Goal: Task Accomplishment & Management: Use online tool/utility

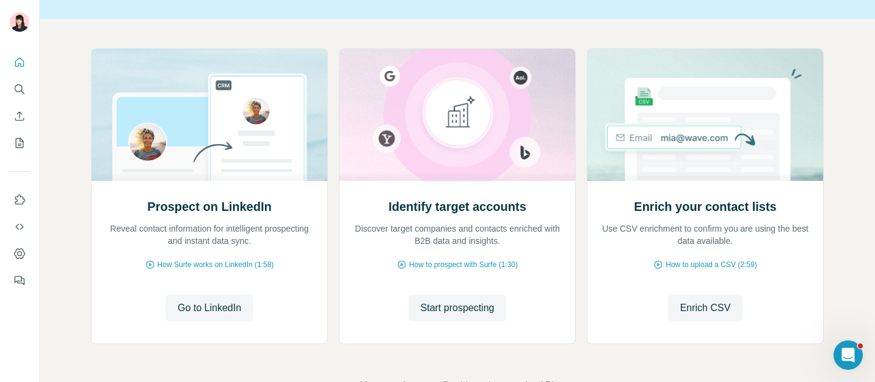
scroll to position [101, 0]
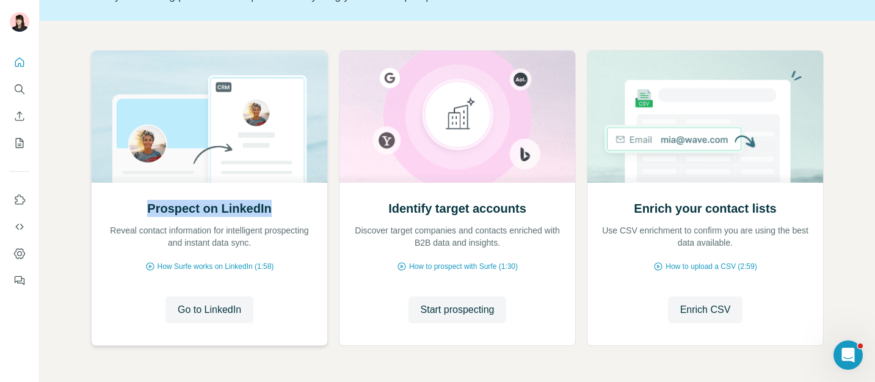
drag, startPoint x: 145, startPoint y: 207, endPoint x: 266, endPoint y: 204, distance: 121.5
click at [267, 204] on div "Prospect on LinkedIn Reveal contact information for intelligent prospecting and…" at bounding box center [209, 224] width 211 height 49
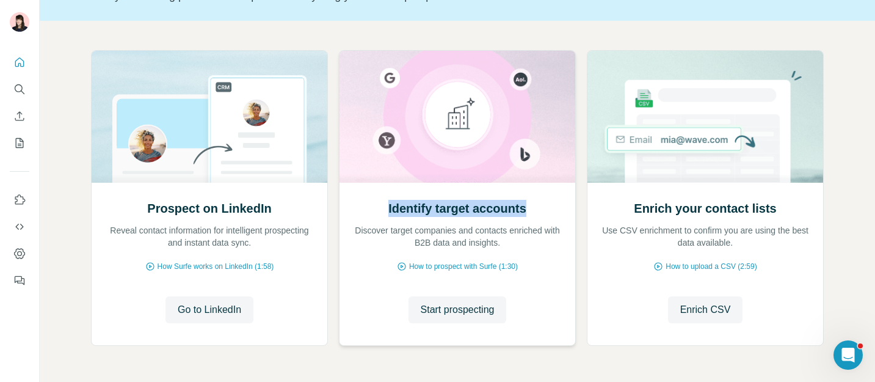
drag, startPoint x: 375, startPoint y: 207, endPoint x: 535, endPoint y: 208, distance: 159.9
click at [535, 208] on div "Identify target accounts Discover target companies and contacts enriched with B…" at bounding box center [457, 224] width 211 height 49
click at [477, 315] on span "Start prospecting" at bounding box center [458, 309] width 74 height 15
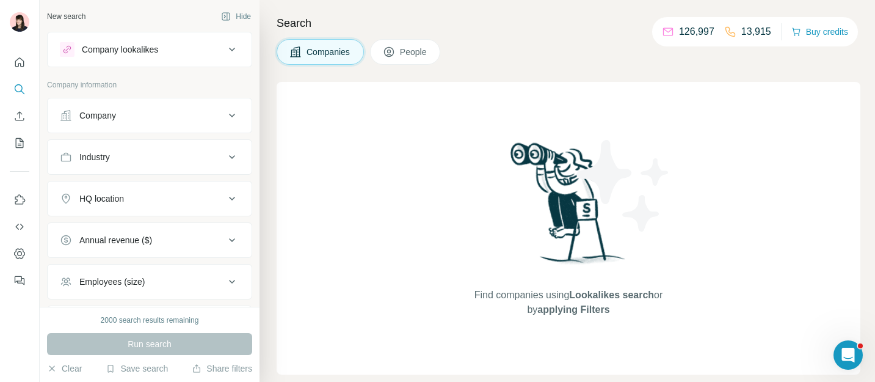
click at [186, 58] on button "Company lookalikes" at bounding box center [150, 49] width 204 height 29
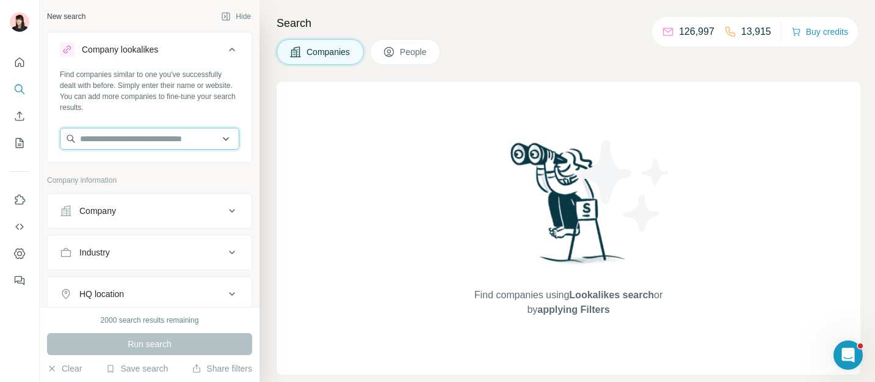
click at [153, 143] on input "text" at bounding box center [149, 139] width 179 height 22
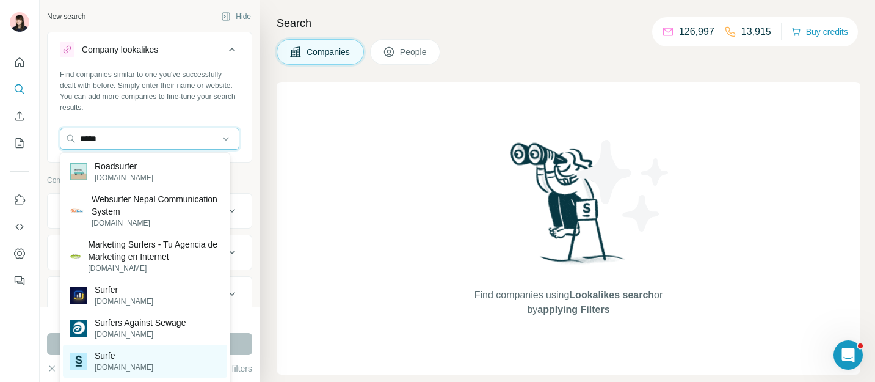
type input "*****"
click at [132, 364] on div "Surfe [DOMAIN_NAME]" at bounding box center [145, 360] width 164 height 33
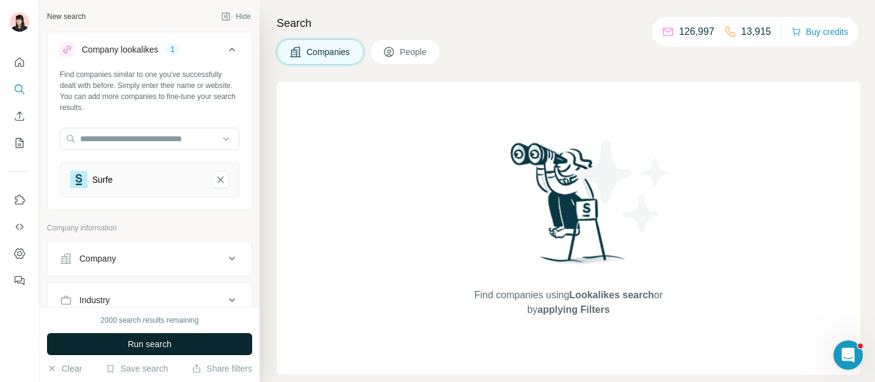
click at [141, 347] on span "Run search" at bounding box center [150, 344] width 44 height 12
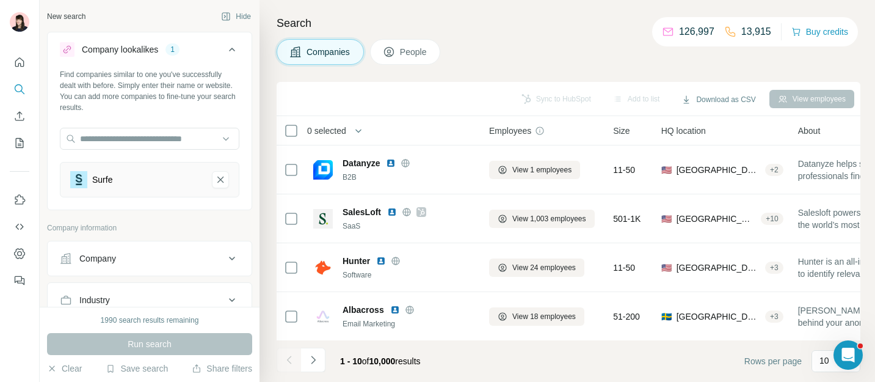
scroll to position [1, 0]
drag, startPoint x: 436, startPoint y: 364, endPoint x: 371, endPoint y: 365, distance: 65.9
click at [371, 364] on div "1 - 10 of 10,000 results" at bounding box center [380, 360] width 100 height 27
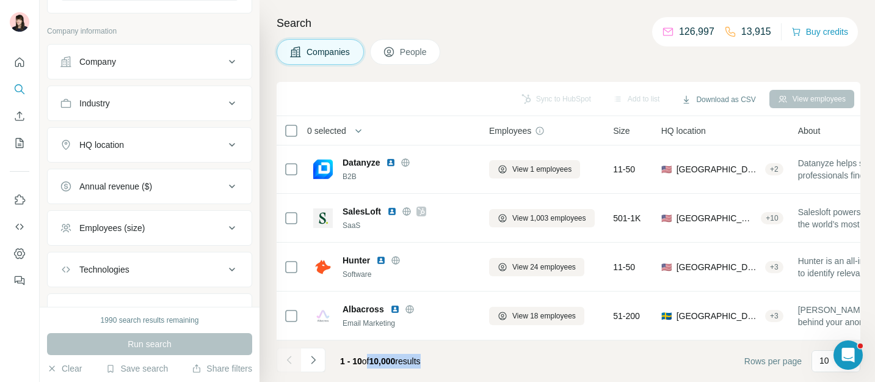
scroll to position [198, 0]
click at [159, 157] on button "HQ location" at bounding box center [150, 143] width 204 height 29
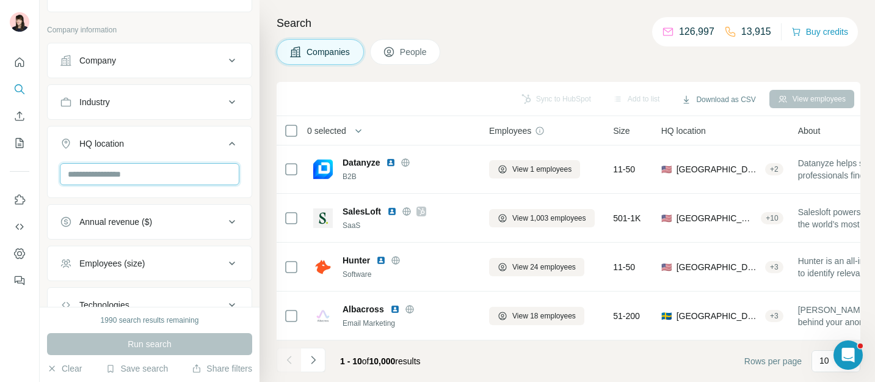
click at [147, 173] on input "text" at bounding box center [149, 174] width 179 height 22
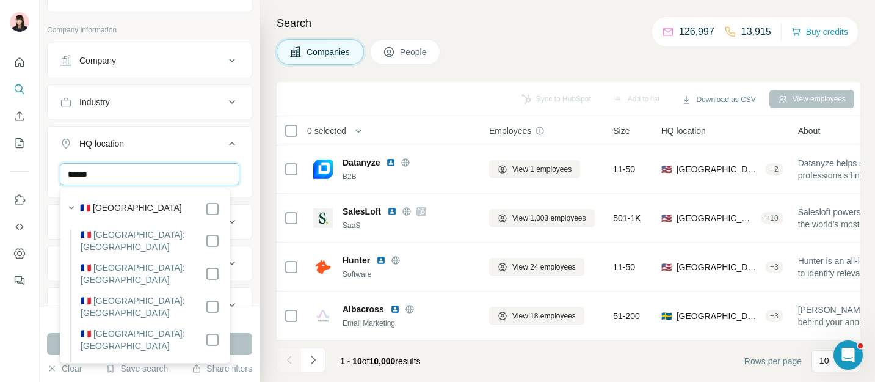
type input "******"
click at [193, 204] on div "🇫🇷 [GEOGRAPHIC_DATA]" at bounding box center [150, 208] width 140 height 15
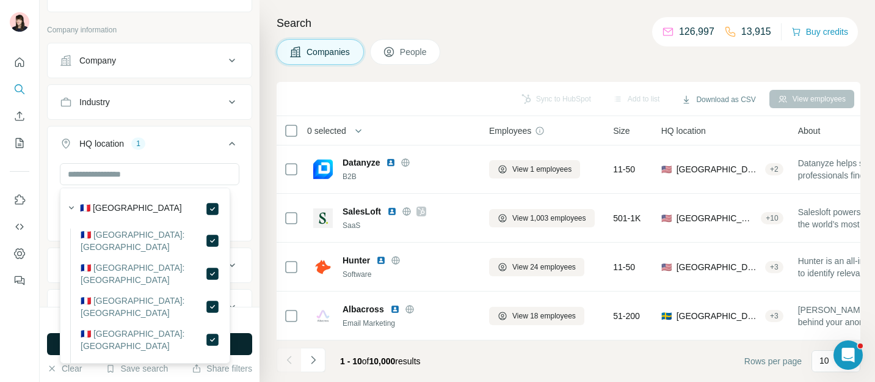
click at [246, 344] on button "Run search" at bounding box center [149, 344] width 205 height 22
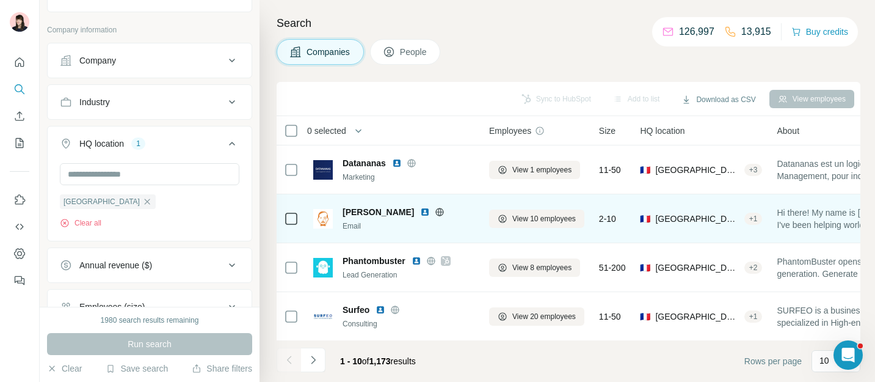
scroll to position [1, 0]
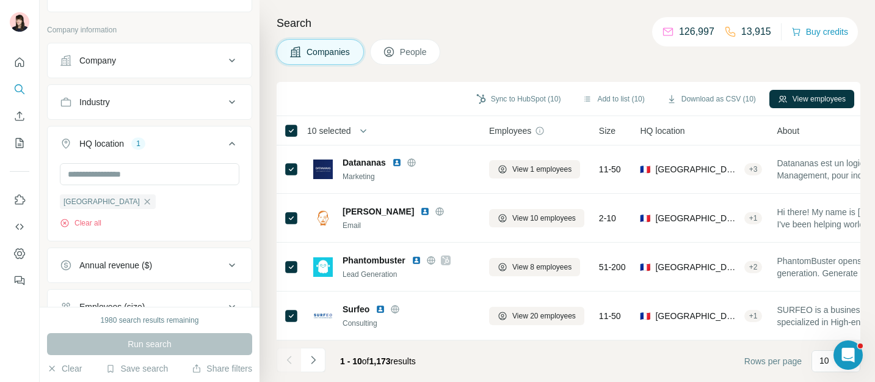
click at [411, 57] on span "People" at bounding box center [414, 52] width 28 height 12
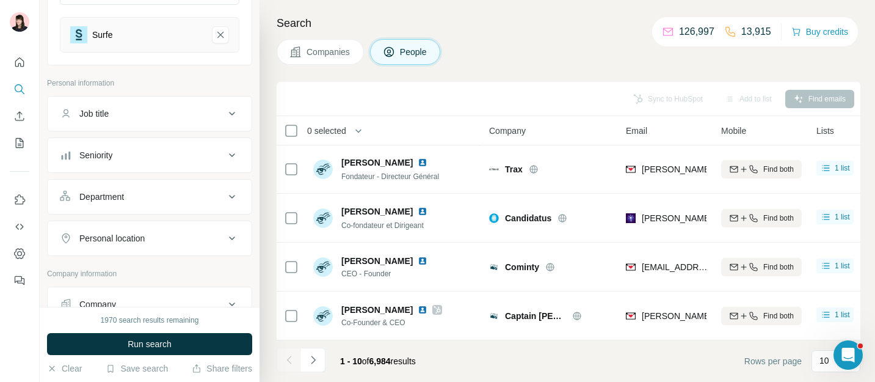
scroll to position [148, 0]
click at [176, 159] on button "Seniority" at bounding box center [150, 151] width 204 height 29
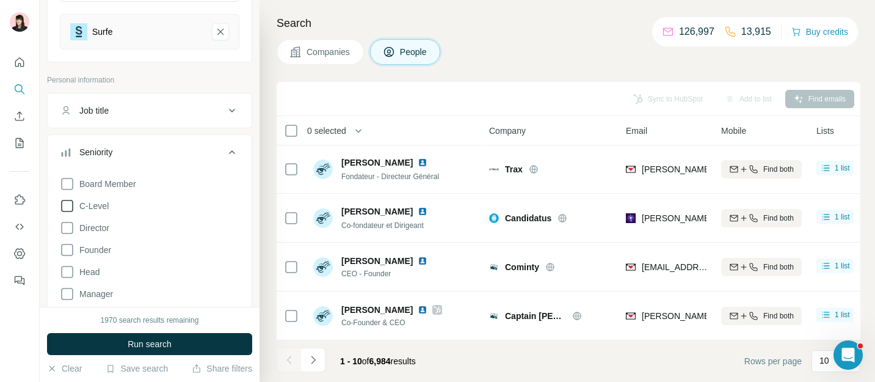
click at [97, 212] on label "C-Level" at bounding box center [84, 205] width 49 height 15
click at [131, 341] on span "Run search" at bounding box center [150, 344] width 44 height 12
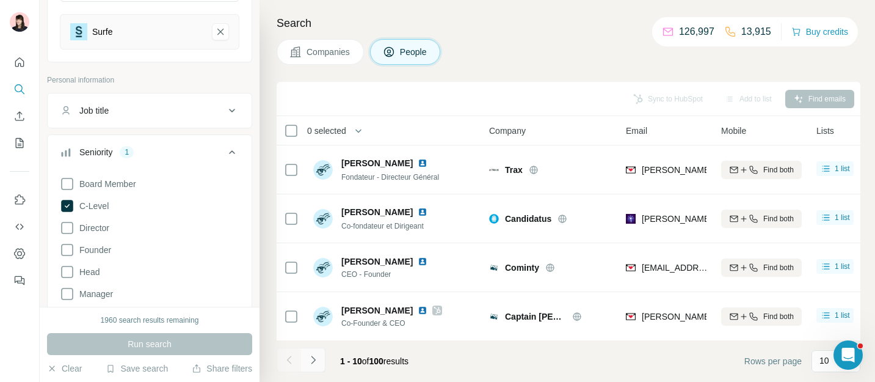
click at [314, 359] on icon "Navigate to next page" at bounding box center [313, 359] width 12 height 12
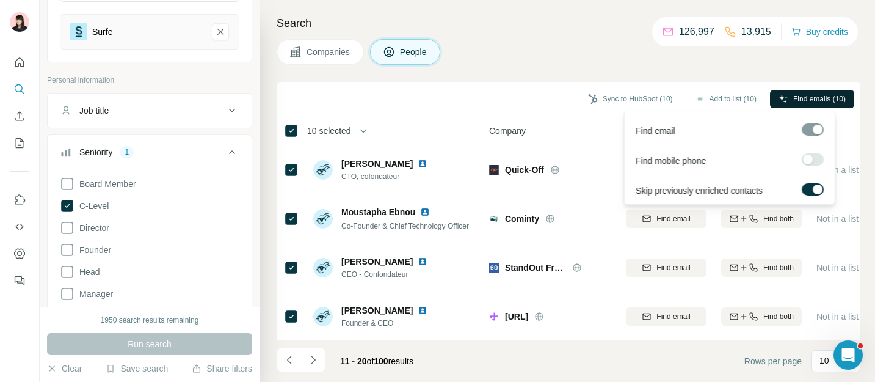
click at [808, 99] on span "Find emails (10)" at bounding box center [819, 98] width 52 height 11
